Goal: Find specific page/section: Find specific page/section

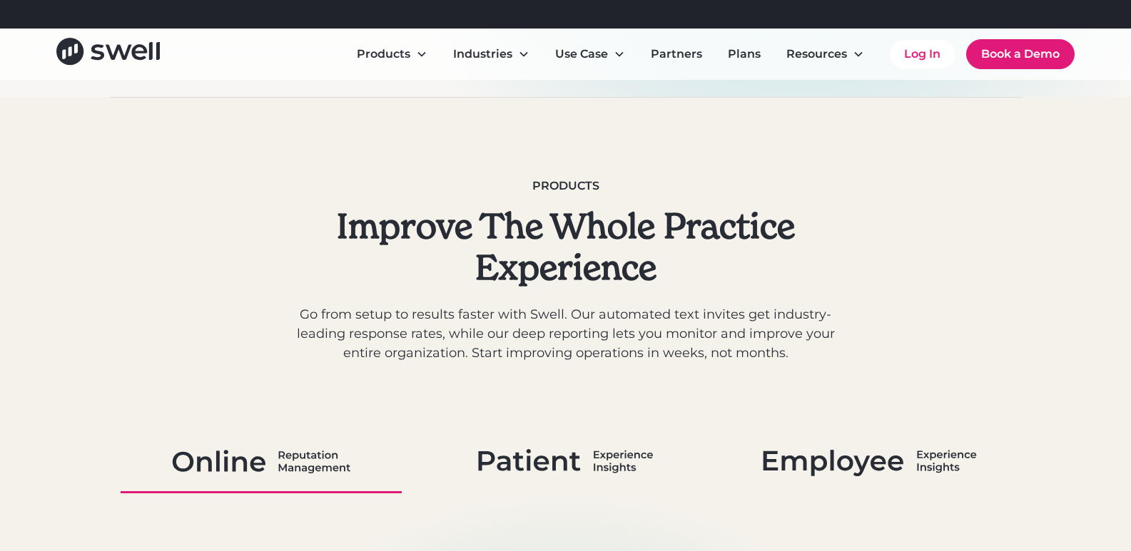
scroll to position [785, 0]
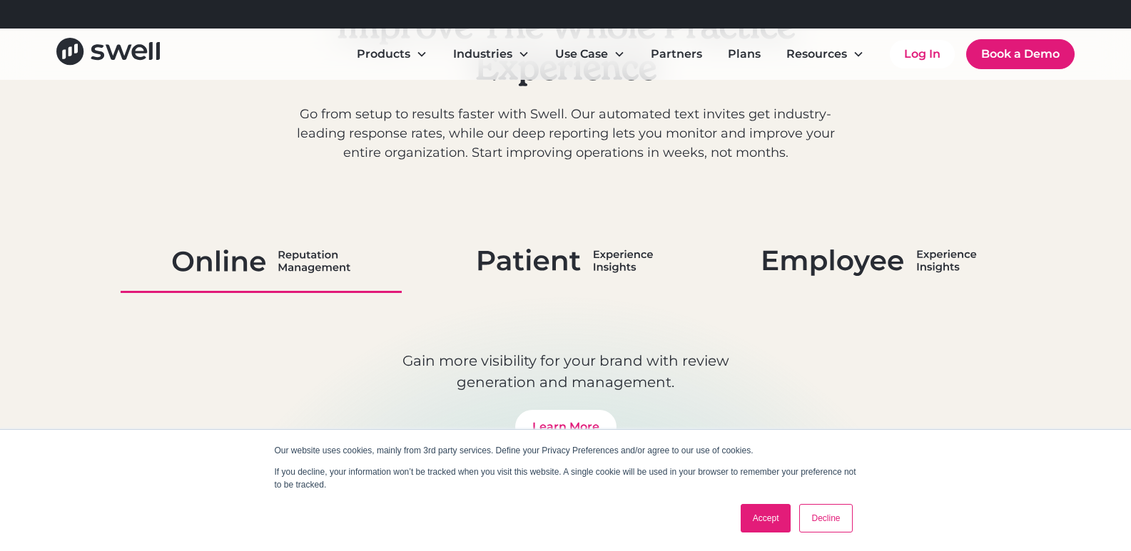
click at [574, 273] on img at bounding box center [565, 261] width 175 height 37
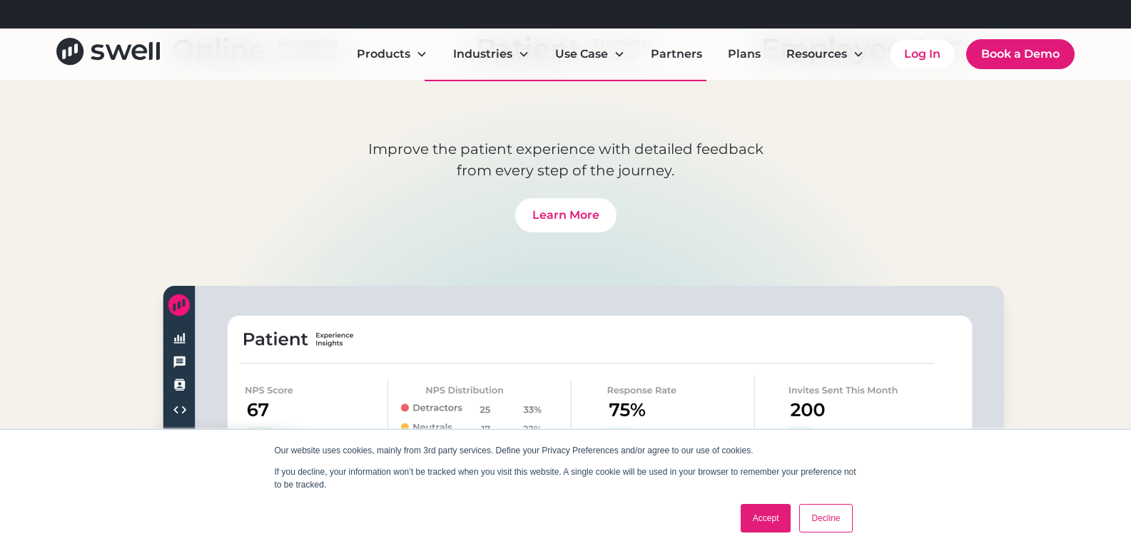
scroll to position [999, 0]
click at [763, 516] on link "Accept" at bounding box center [766, 518] width 51 height 29
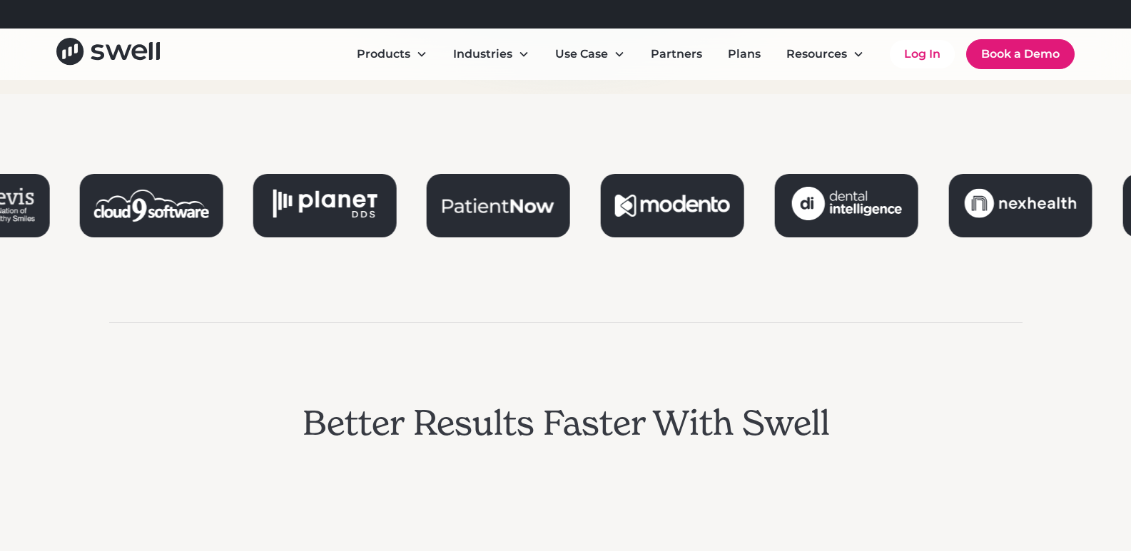
scroll to position [1783, 0]
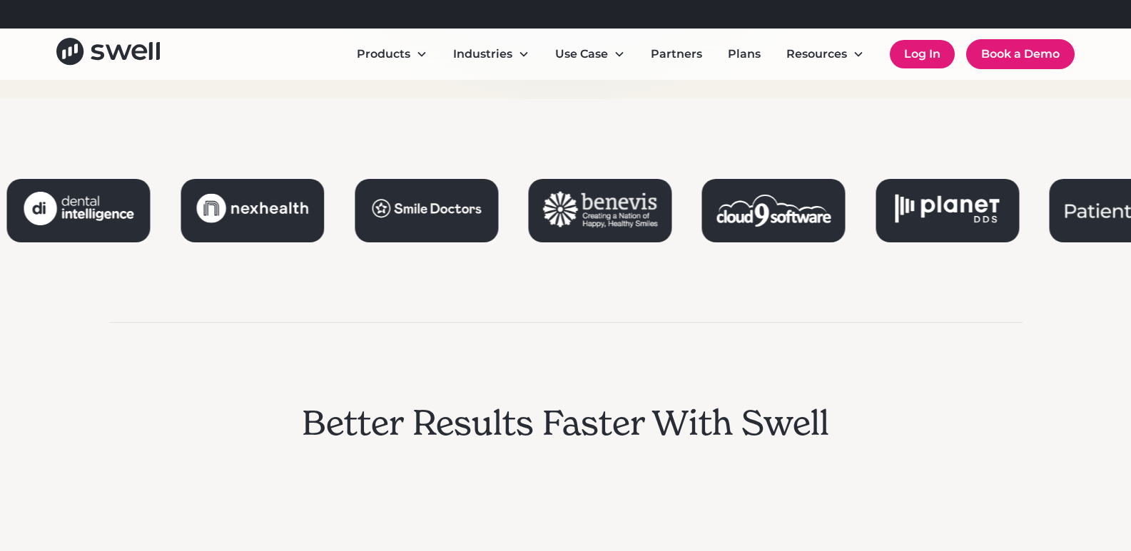
click at [925, 56] on link "Log In" at bounding box center [922, 54] width 65 height 29
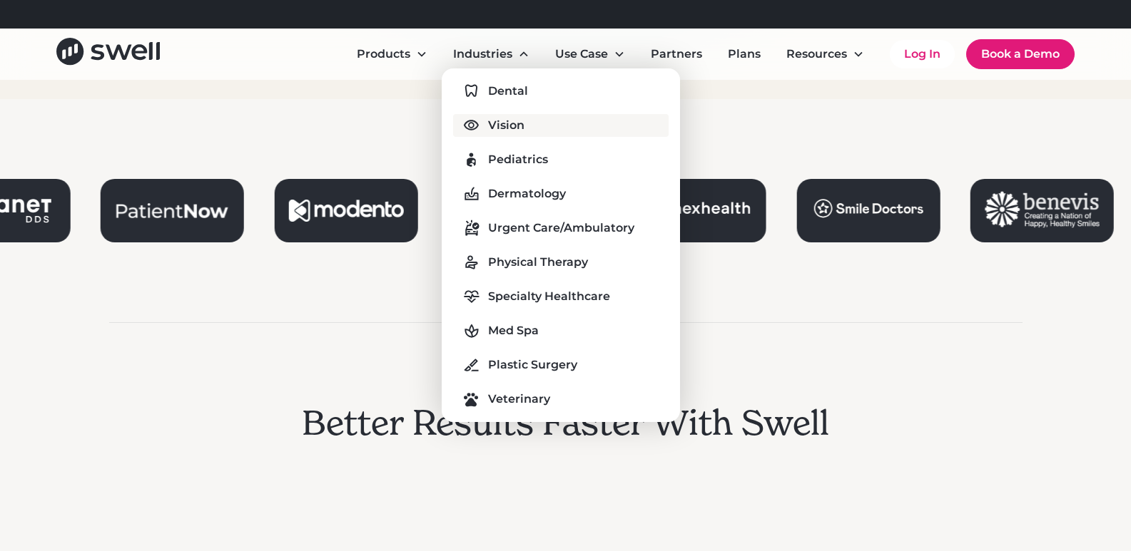
click at [505, 129] on div "Vision" at bounding box center [506, 125] width 36 height 17
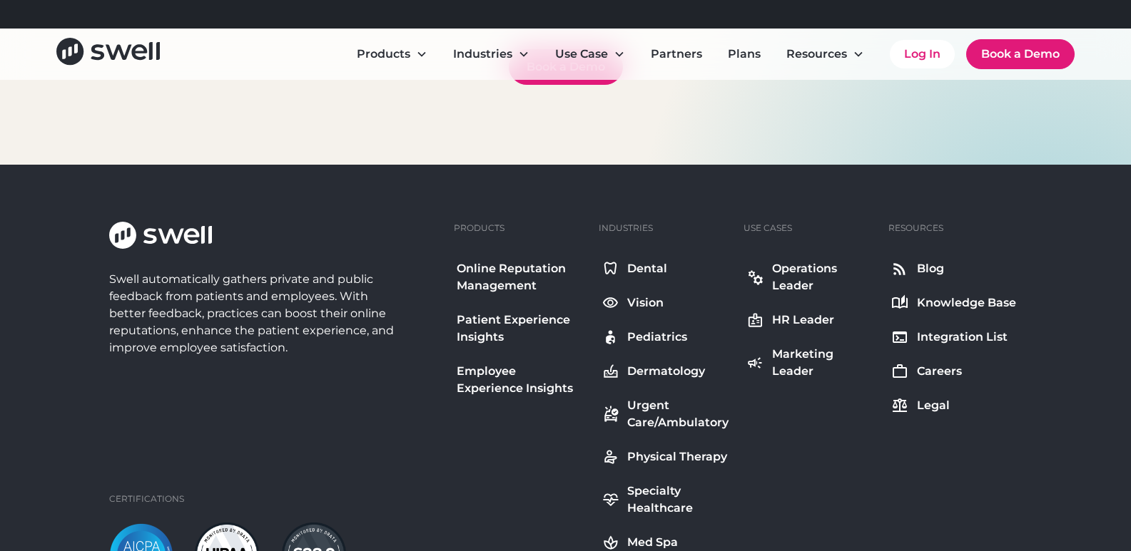
scroll to position [5422, 0]
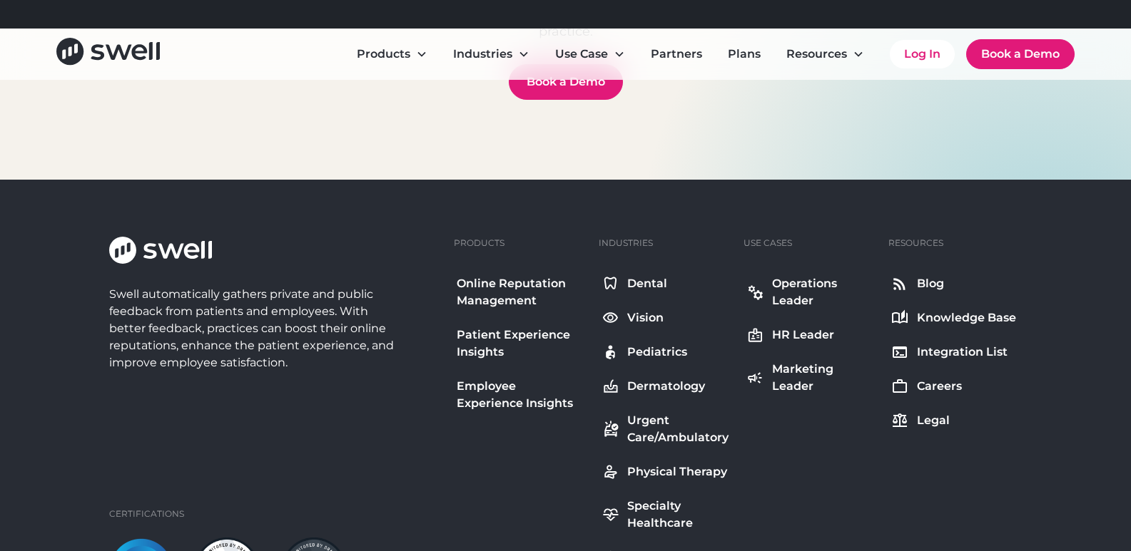
click at [935, 378] on div "Careers" at bounding box center [939, 386] width 45 height 17
